Goal: Task Accomplishment & Management: Manage account settings

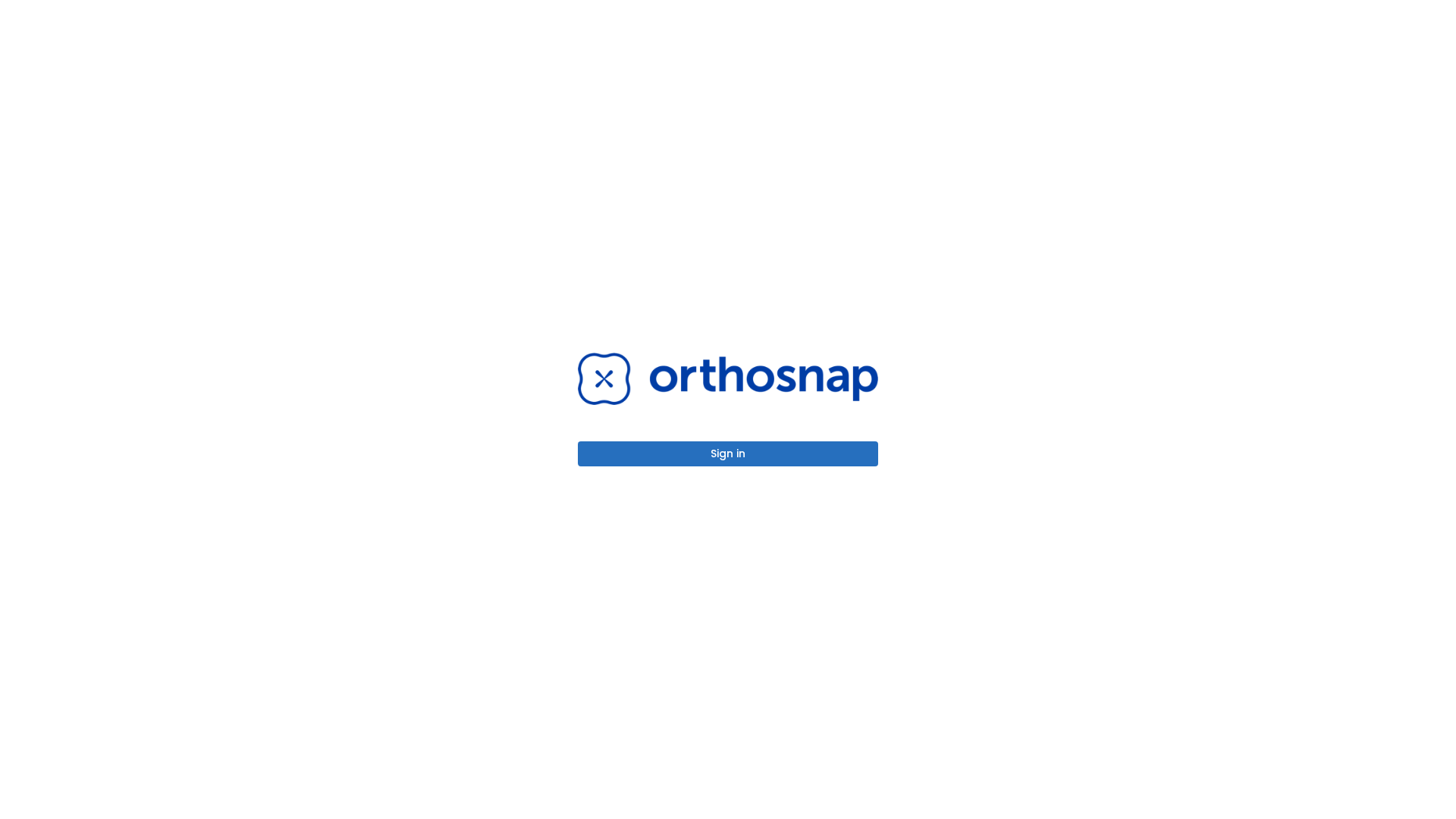
click at [728, 454] on button "Sign in" at bounding box center [728, 453] width 300 height 25
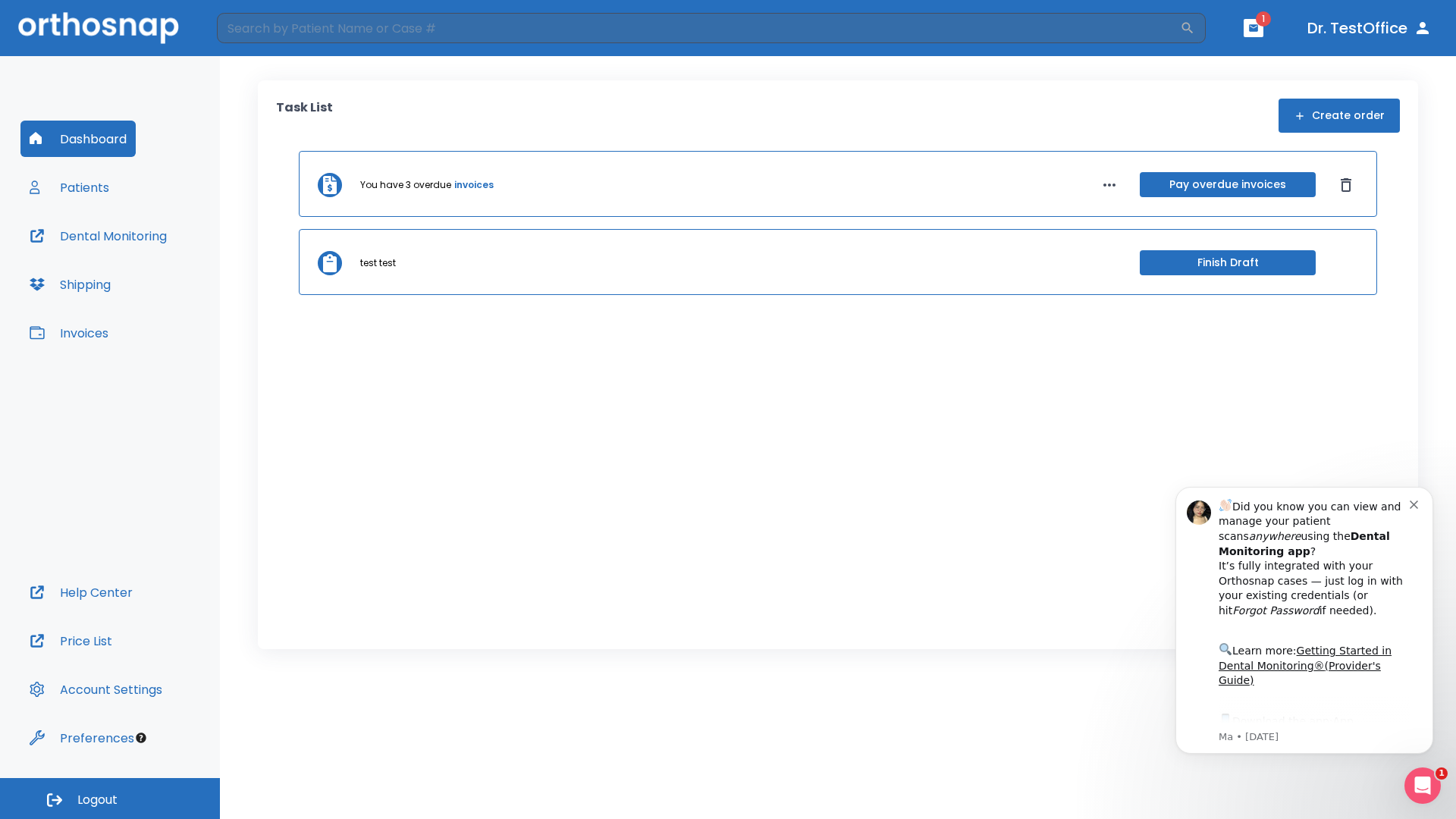
click at [110, 798] on span "Logout" at bounding box center [98, 799] width 41 height 16
